Goal: Information Seeking & Learning: Find specific fact

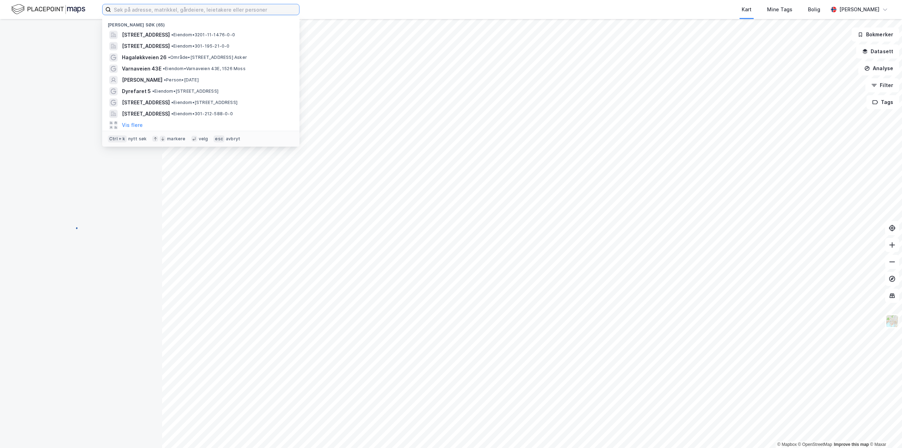
click at [193, 11] on input at bounding box center [205, 9] width 188 height 11
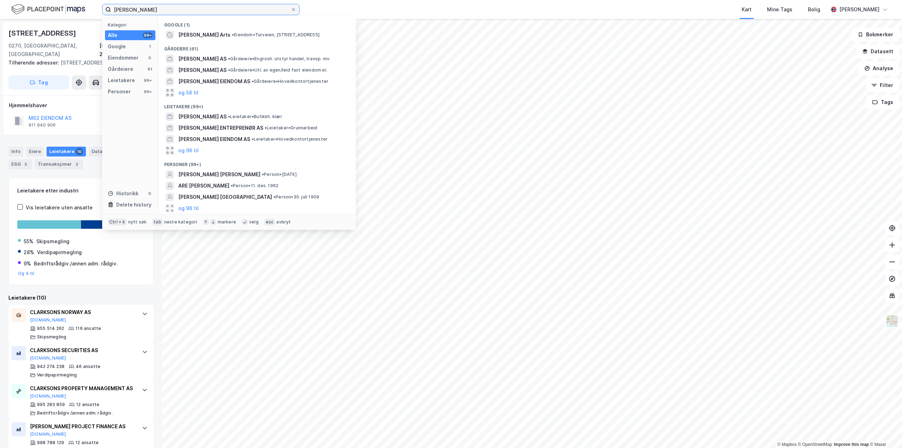
click at [126, 10] on input "[PERSON_NAME]" at bounding box center [201, 9] width 180 height 11
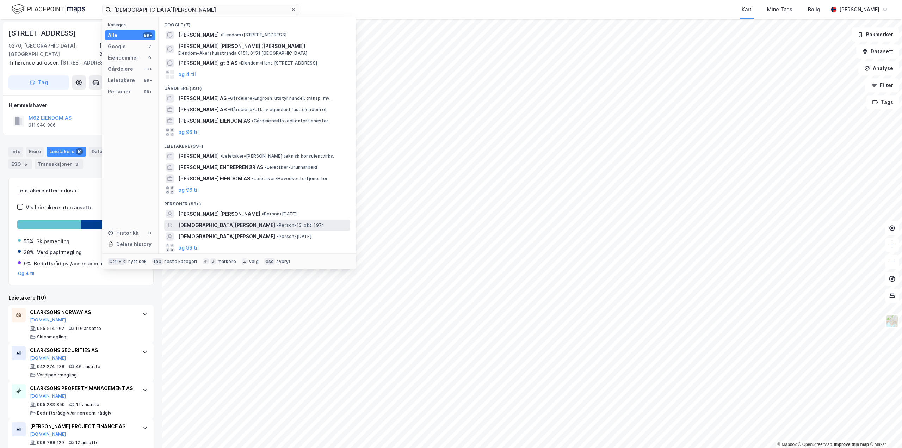
click at [210, 224] on span "[DEMOGRAPHIC_DATA][PERSON_NAME]" at bounding box center [226, 225] width 97 height 8
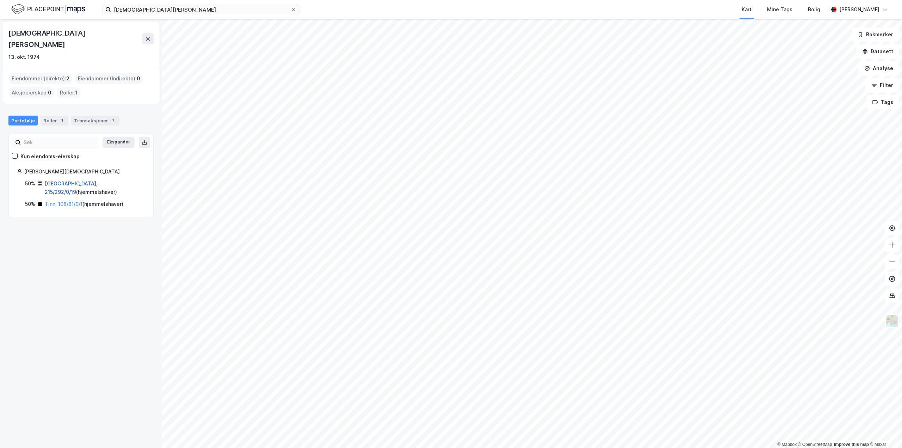
click at [70, 180] on link "[GEOGRAPHIC_DATA], 215/292/0/19" at bounding box center [71, 187] width 53 height 14
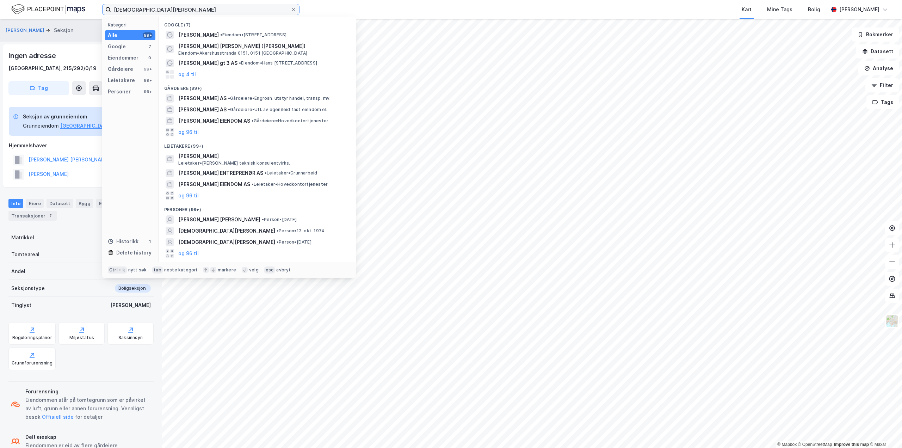
drag, startPoint x: 154, startPoint y: 11, endPoint x: 93, endPoint y: 13, distance: 61.3
click at [93, 13] on div "[DEMOGRAPHIC_DATA][PERSON_NAME] Kategori Alle 99+ Google 7 Eiendommer 0 Gårdeie…" at bounding box center [451, 9] width 902 height 19
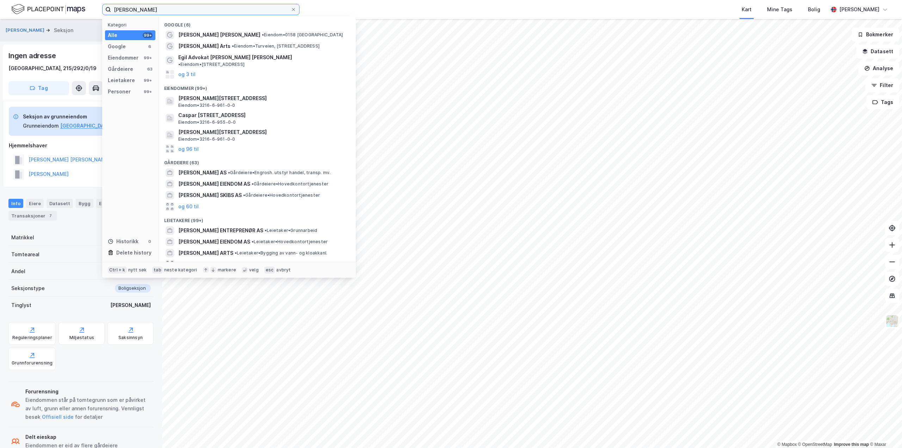
type input "[PERSON_NAME]"
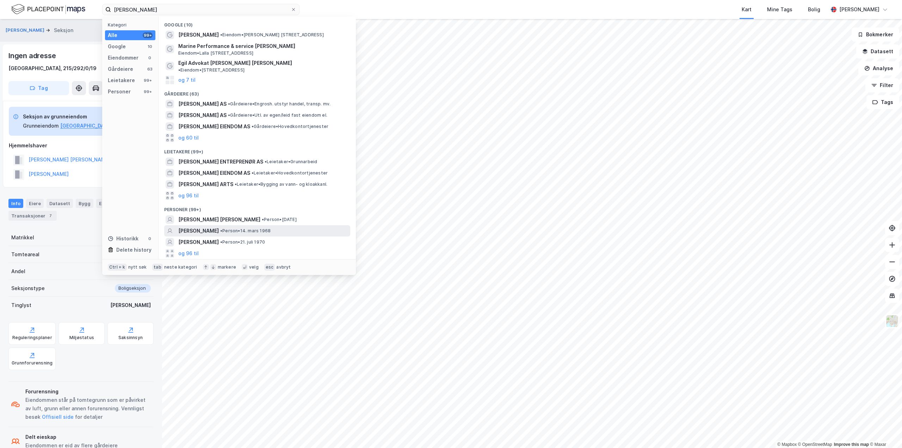
click at [209, 226] on span "[PERSON_NAME]" at bounding box center [198, 230] width 40 height 8
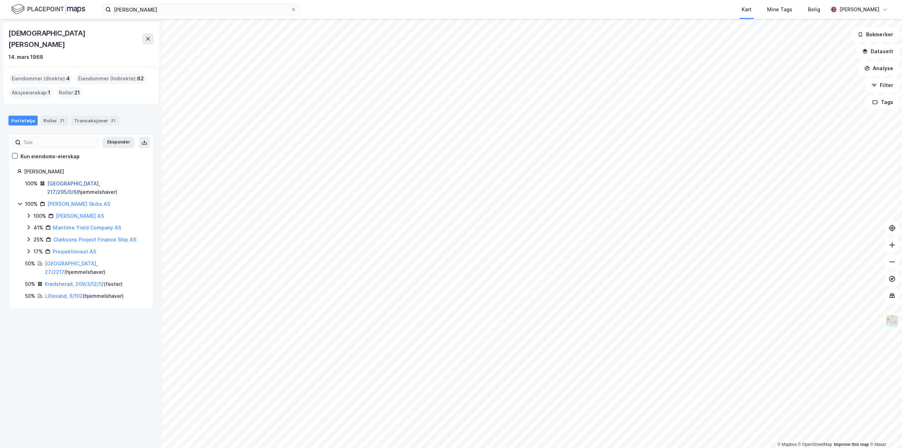
click at [74, 180] on link "[GEOGRAPHIC_DATA], 217/295/0/6" at bounding box center [73, 187] width 53 height 14
click at [62, 260] on link "[GEOGRAPHIC_DATA], 27/2217" at bounding box center [71, 267] width 53 height 14
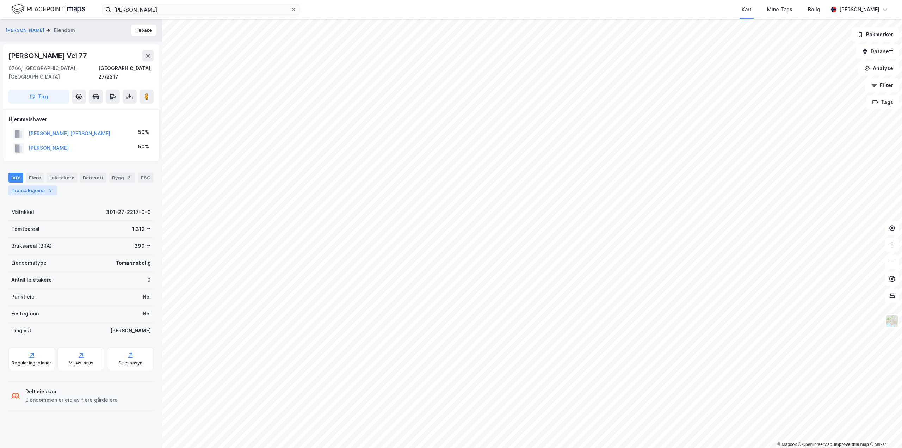
click at [47, 187] on div "3" at bounding box center [50, 190] width 7 height 7
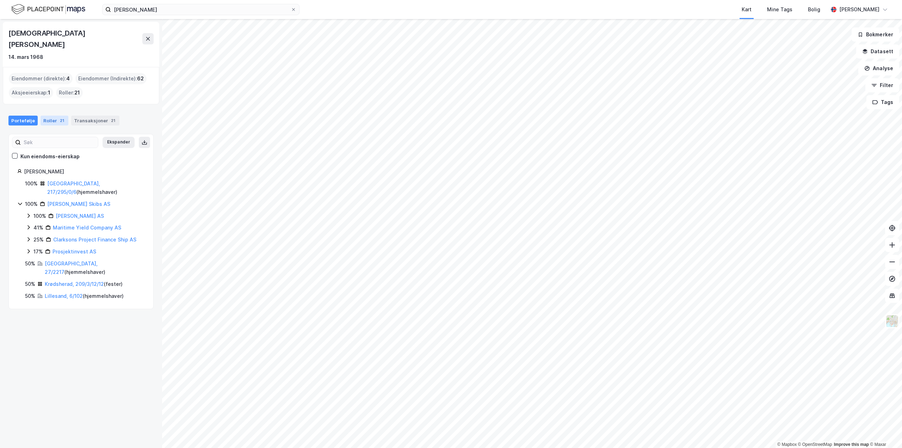
click at [58, 117] on div "21" at bounding box center [61, 120] width 7 height 7
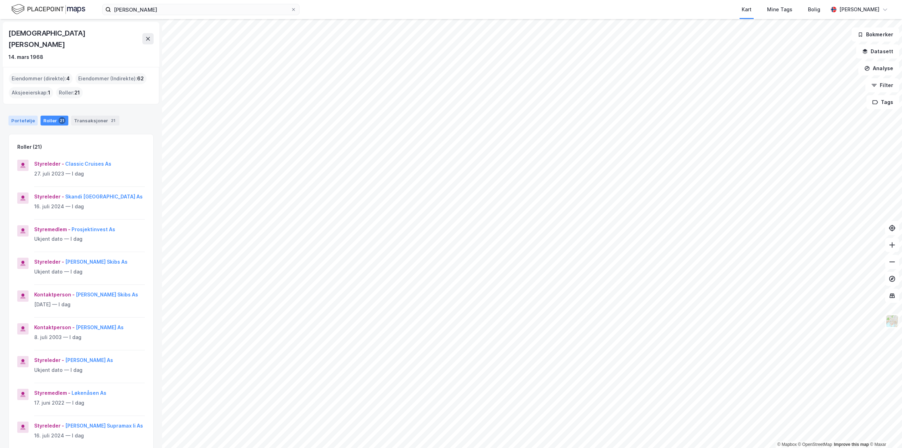
click at [24, 116] on div "Portefølje" at bounding box center [22, 121] width 29 height 10
